Goal: Navigation & Orientation: Find specific page/section

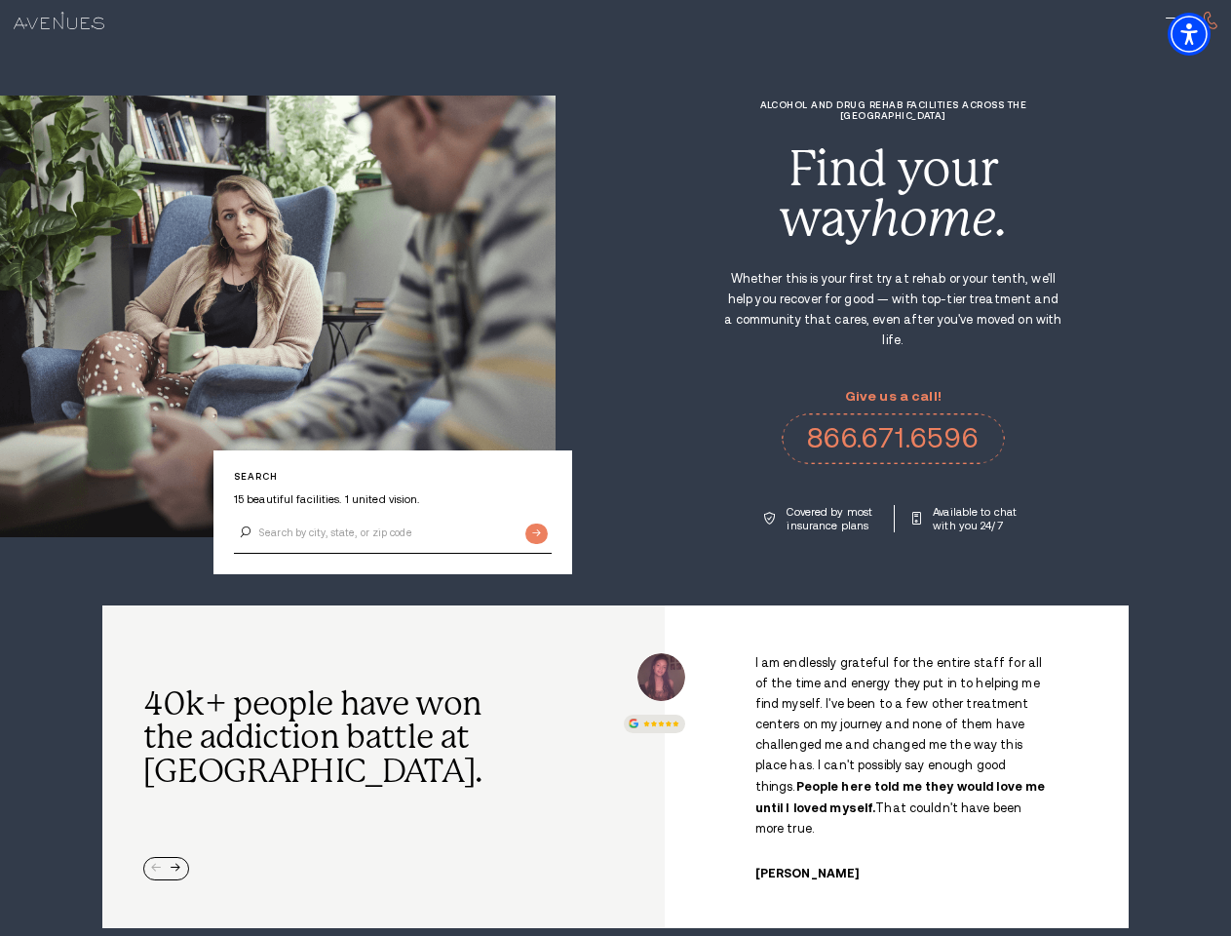
click at [615, 468] on div "Alcohol and Drug Rehab Facilities across the [GEOGRAPHIC_DATA] Find your way ho…" at bounding box center [893, 315] width 675 height 433
click at [1206, 34] on img "Accessibility Menu" at bounding box center [1189, 34] width 43 height 43
